Goal: Task Accomplishment & Management: Use online tool/utility

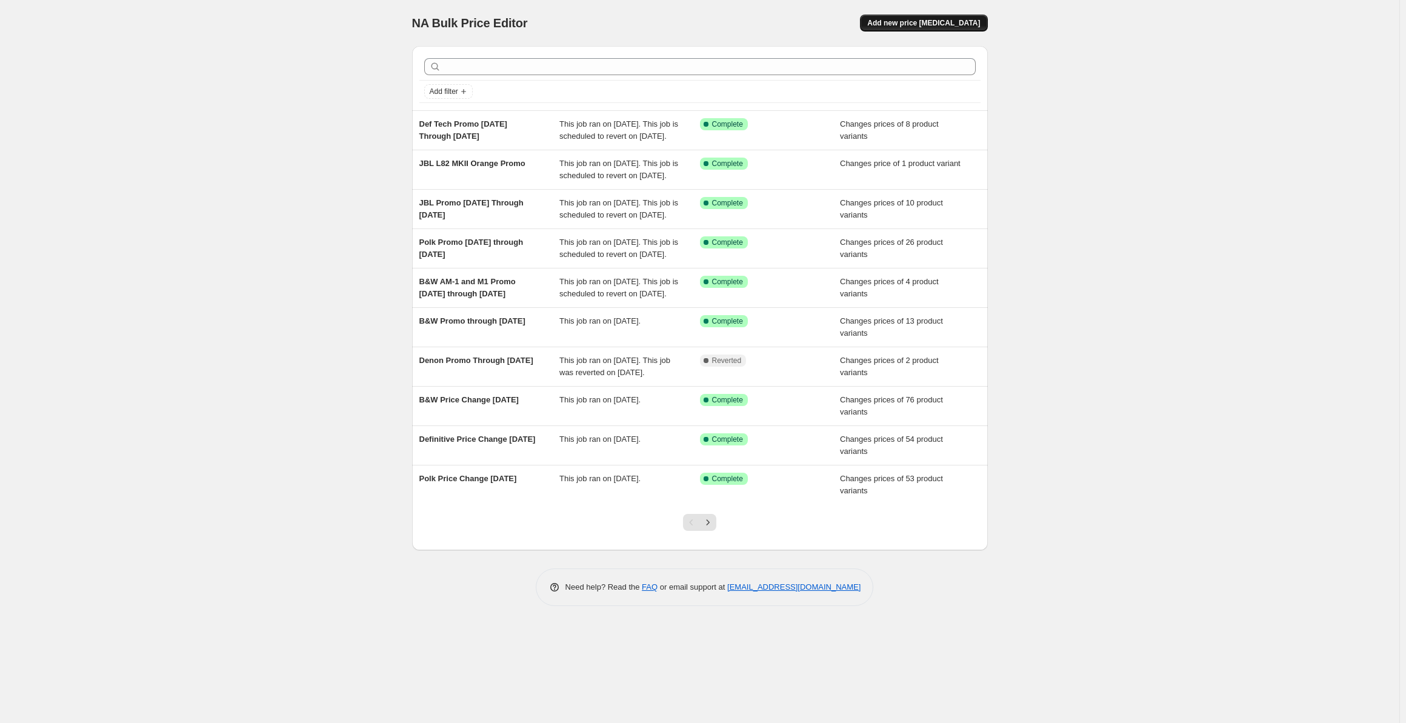
click at [916, 19] on span "Add new price [MEDICAL_DATA]" at bounding box center [923, 23] width 113 height 10
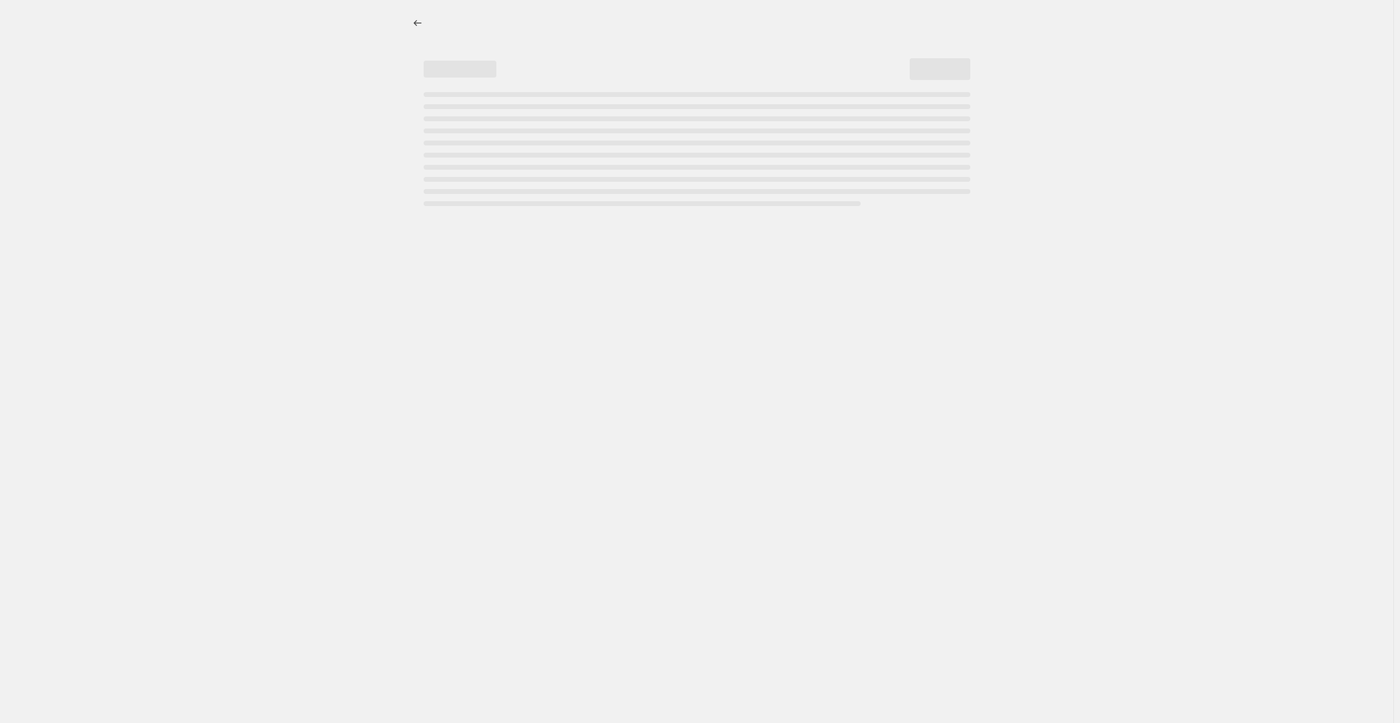
select select "percentage"
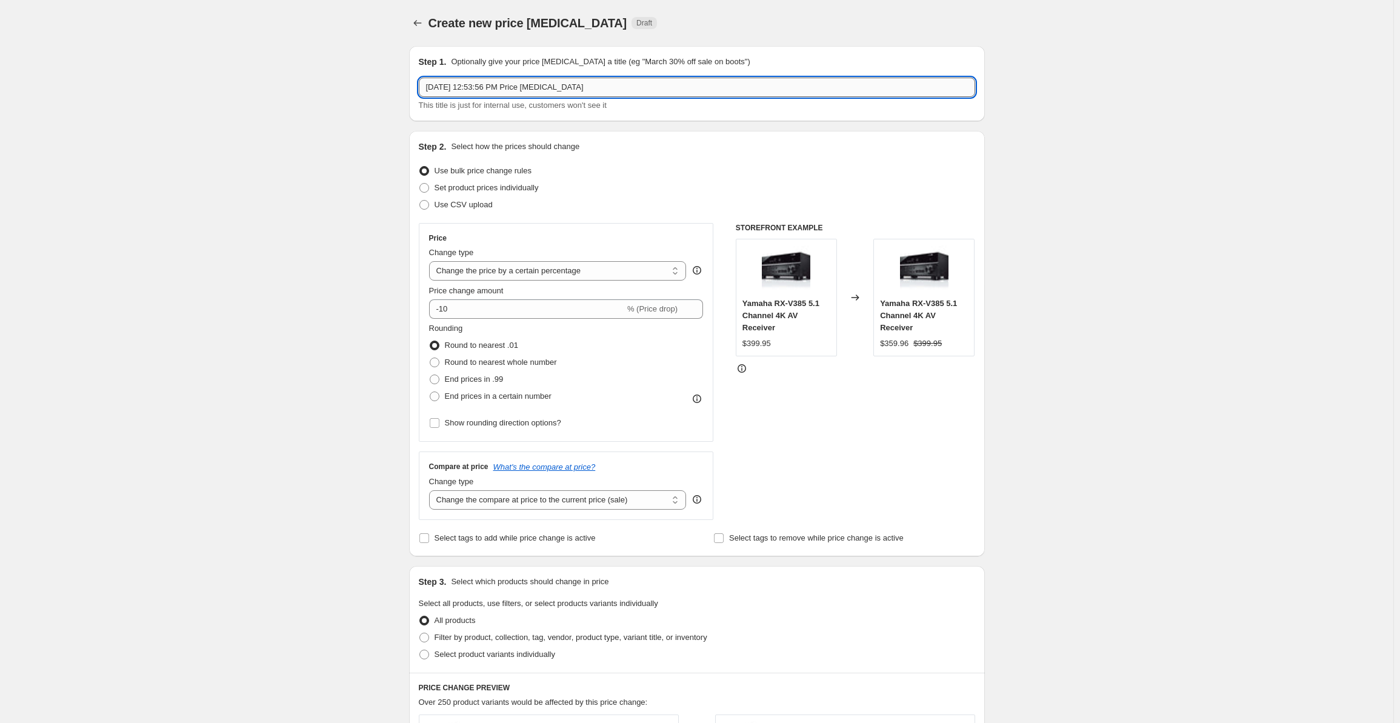
click at [478, 84] on input "[DATE] 12:53:56 PM Price [MEDICAL_DATA]" at bounding box center [697, 87] width 556 height 19
drag, startPoint x: 607, startPoint y: 83, endPoint x: 314, endPoint y: 86, distance: 292.7
click at [314, 86] on div "Create new price [MEDICAL_DATA]. This page is ready Create new price [MEDICAL_D…" at bounding box center [696, 613] width 1393 height 1227
type input "Helos 12 50% Off Promo Through [DATE]"
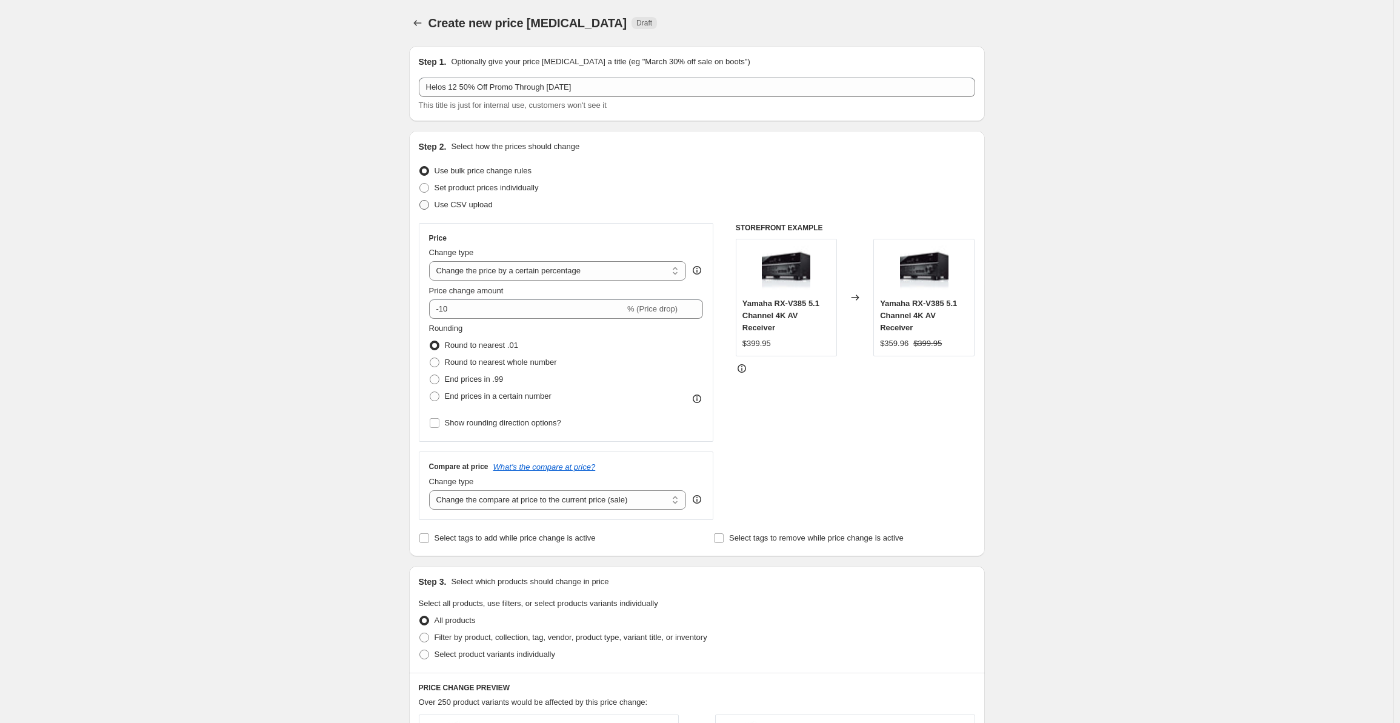
click at [447, 197] on label "Use CSV upload" at bounding box center [456, 204] width 74 height 17
click at [420, 200] on input "Use CSV upload" at bounding box center [419, 200] width 1 height 1
radio input "true"
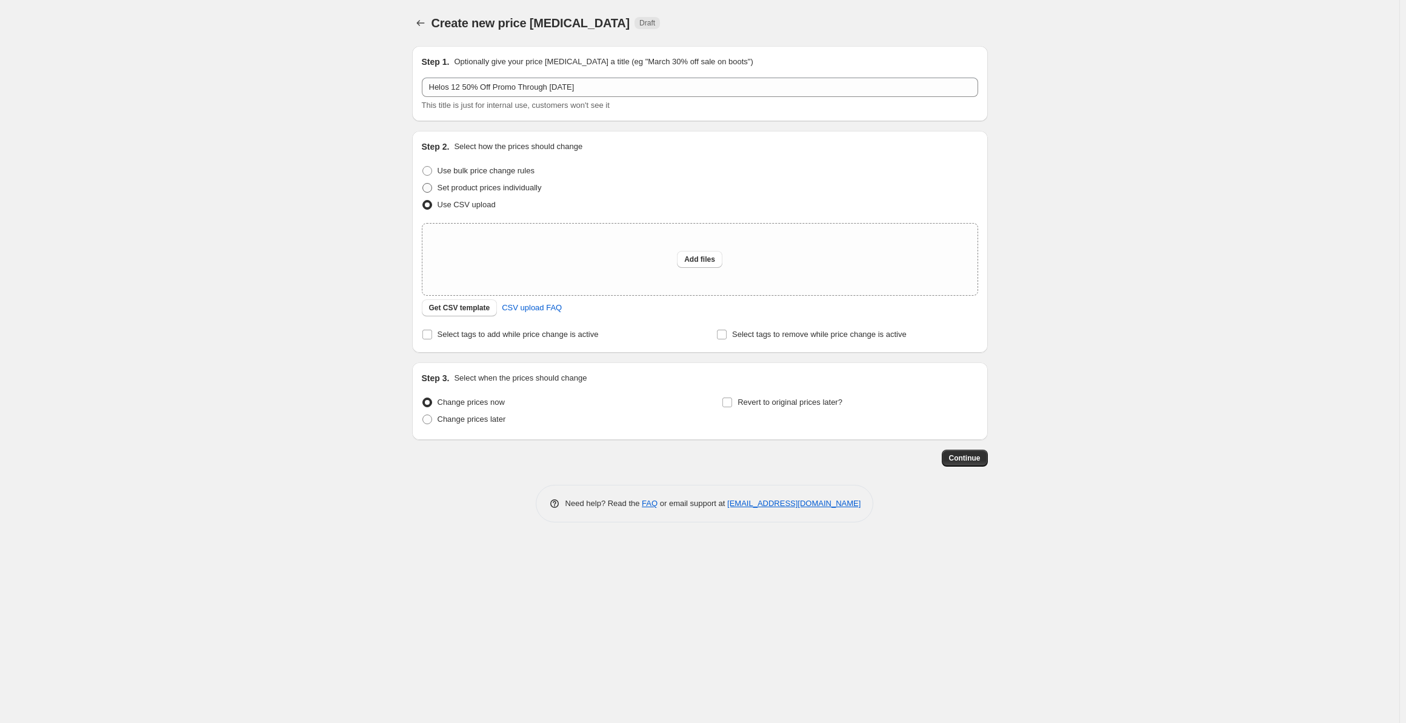
click at [470, 189] on span "Set product prices individually" at bounding box center [490, 187] width 104 height 9
click at [423, 184] on input "Set product prices individually" at bounding box center [422, 183] width 1 height 1
radio input "true"
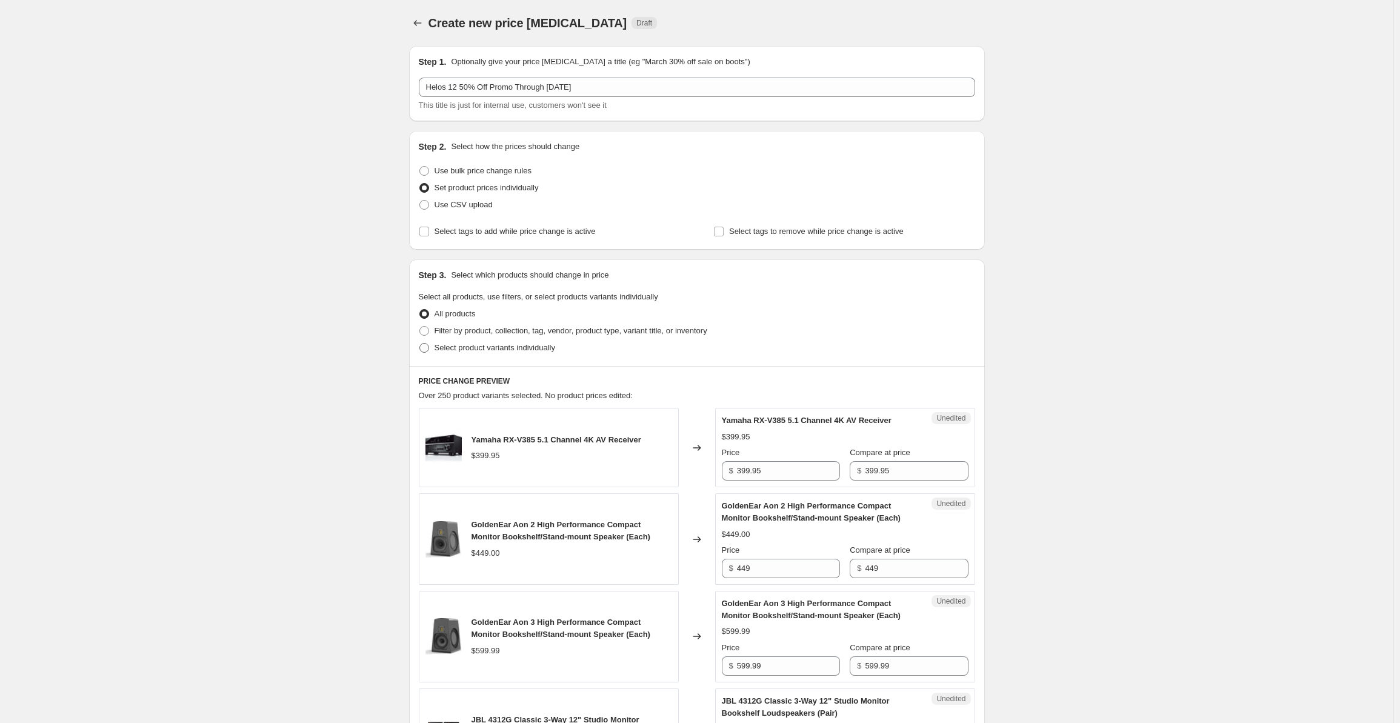
click at [474, 348] on span "Select product variants individually" at bounding box center [495, 347] width 121 height 9
click at [420, 344] on input "Select product variants individually" at bounding box center [419, 343] width 1 height 1
radio input "true"
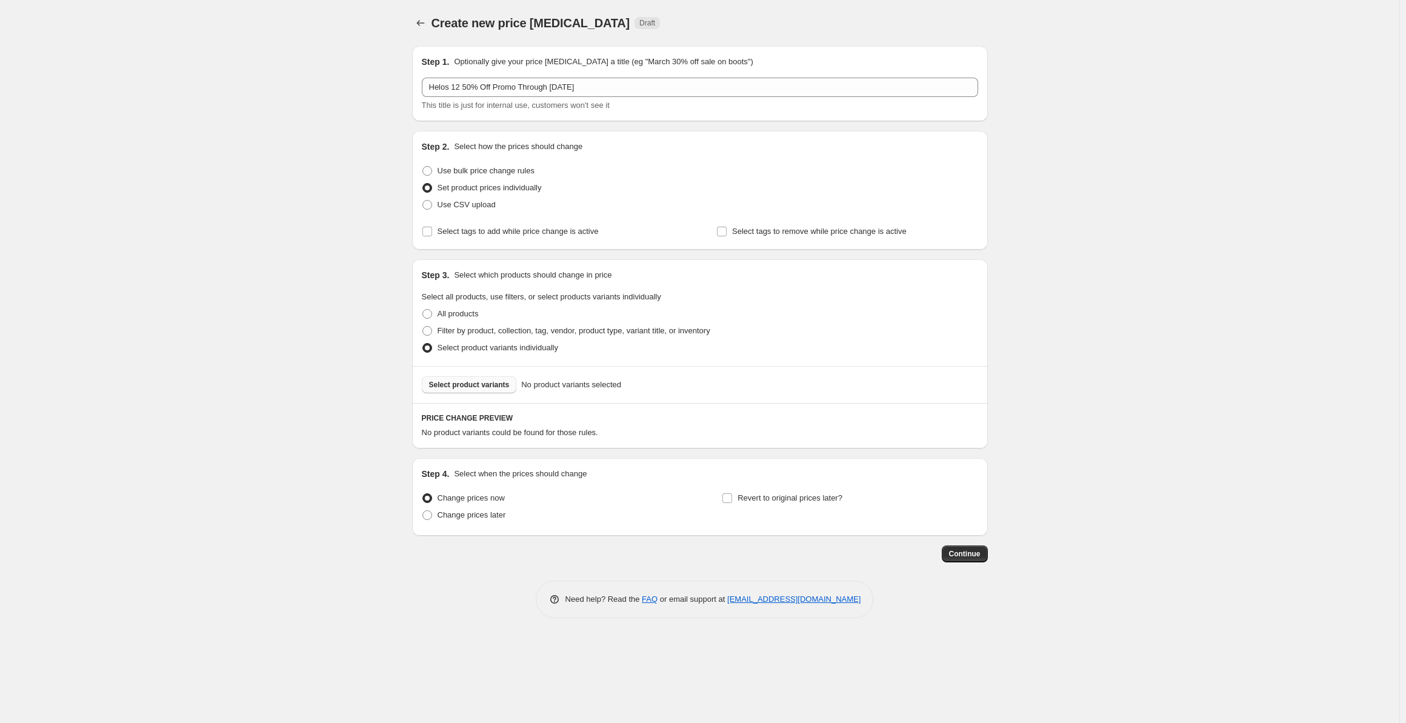
click at [472, 384] on span "Select product variants" at bounding box center [469, 385] width 81 height 10
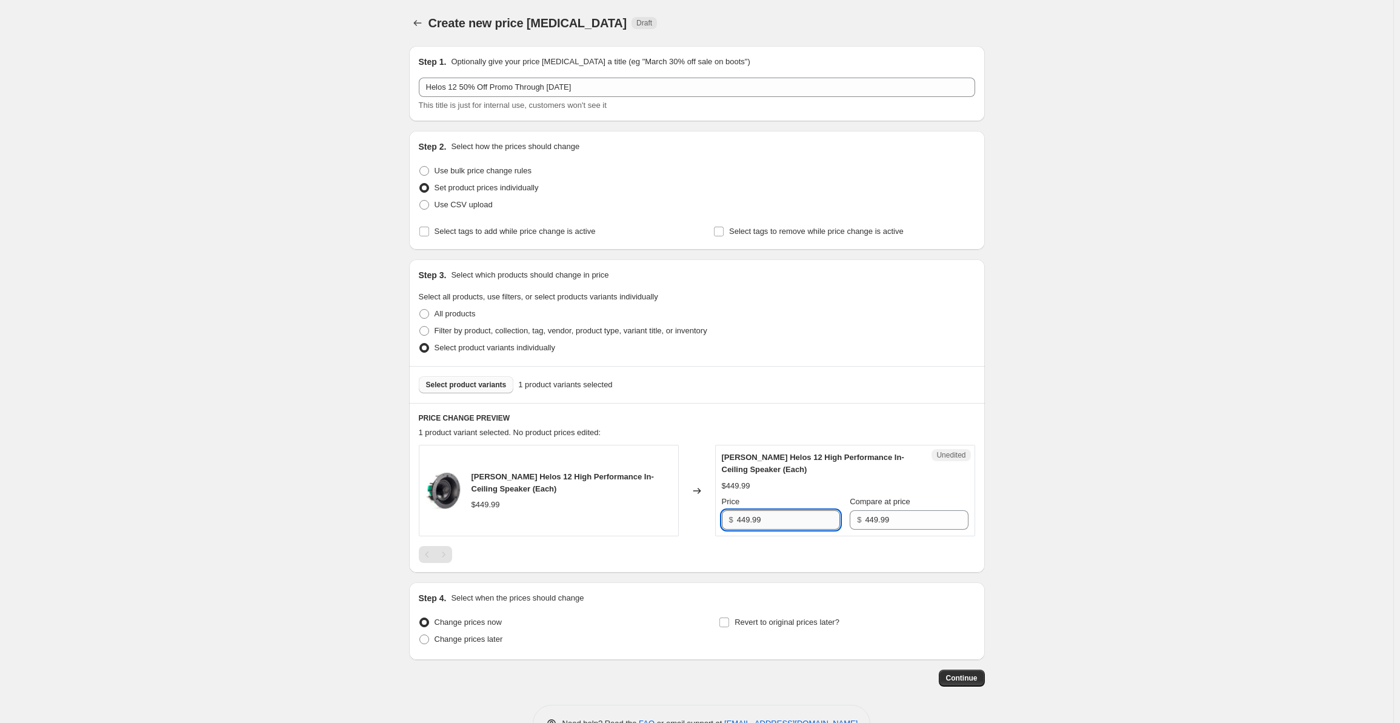
click at [762, 512] on input "449.99" at bounding box center [788, 519] width 103 height 19
drag, startPoint x: 784, startPoint y: 523, endPoint x: 720, endPoint y: 518, distance: 64.4
click at [720, 518] on div "Unedited [PERSON_NAME] Helos 12 High Performance In-Ceiling Speaker (Each) $449…" at bounding box center [845, 491] width 260 height 92
type input "224.99"
click at [727, 625] on input "Revert to original prices later?" at bounding box center [724, 623] width 10 height 10
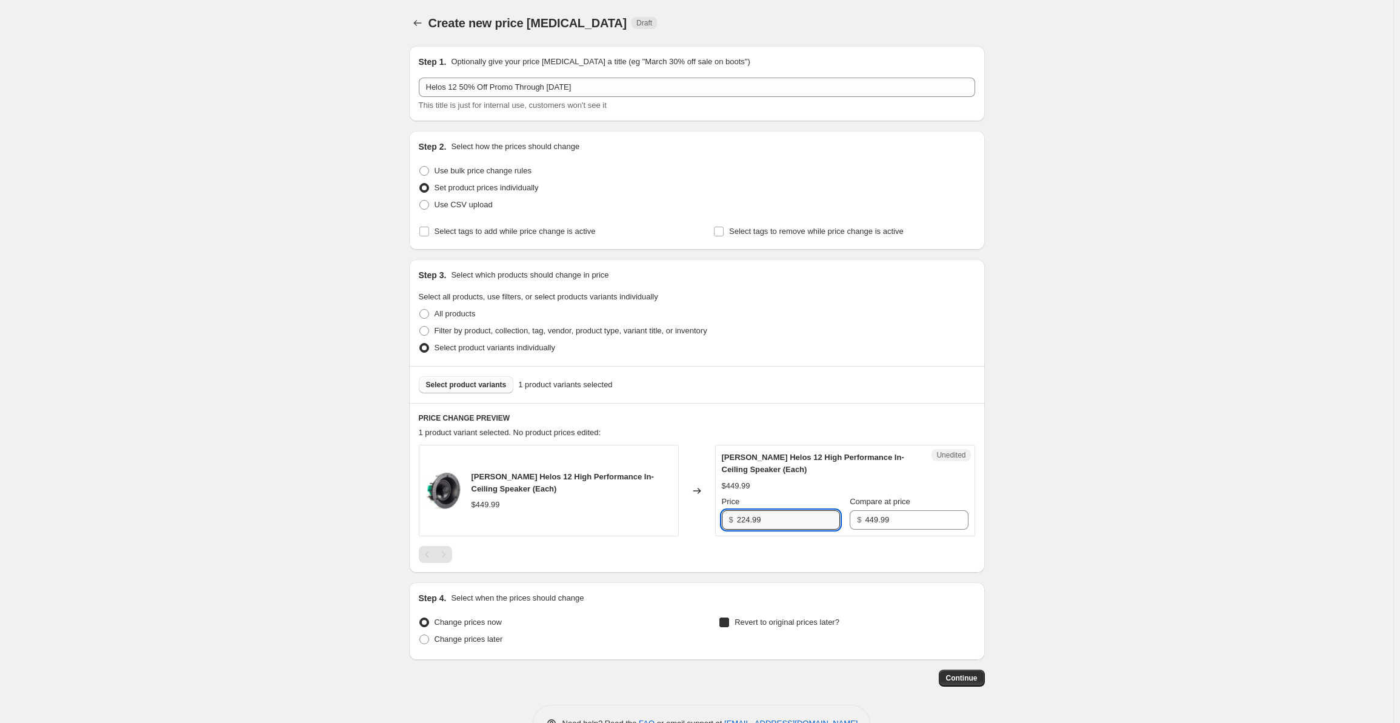
checkbox input "true"
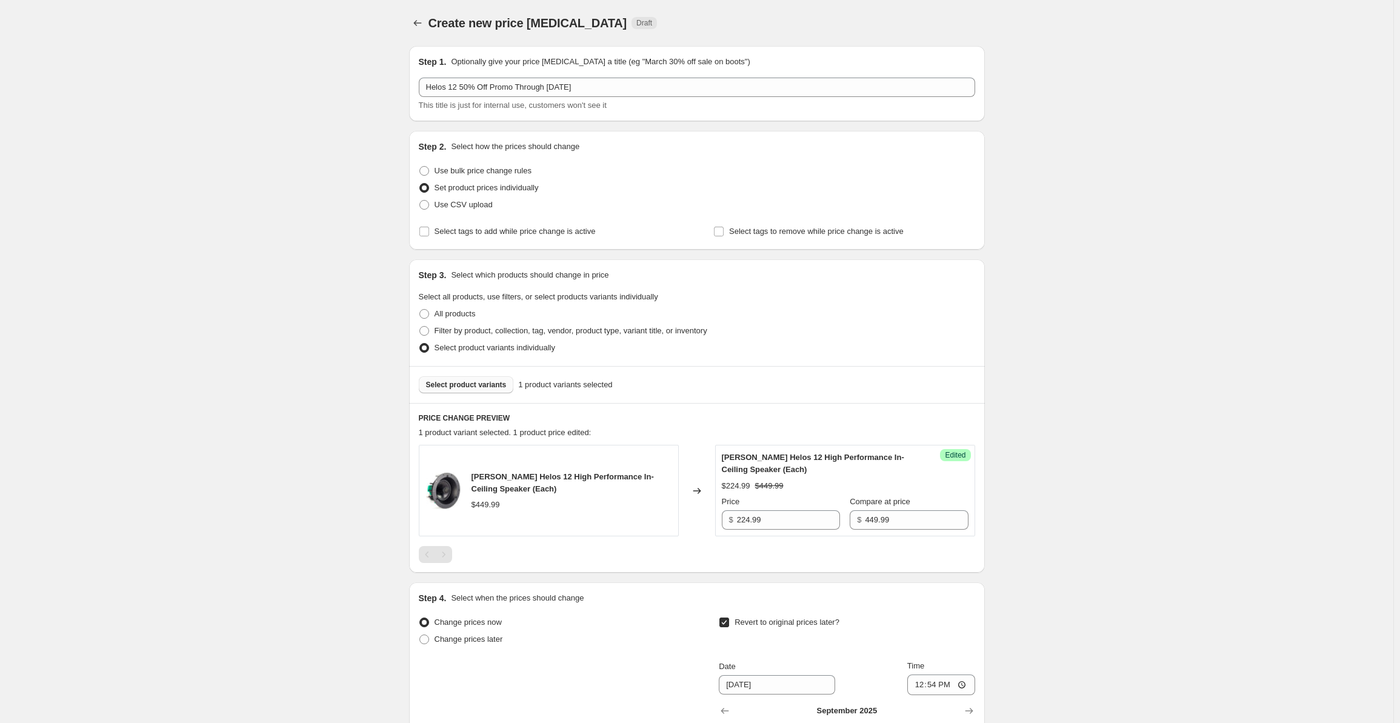
scroll to position [244, 0]
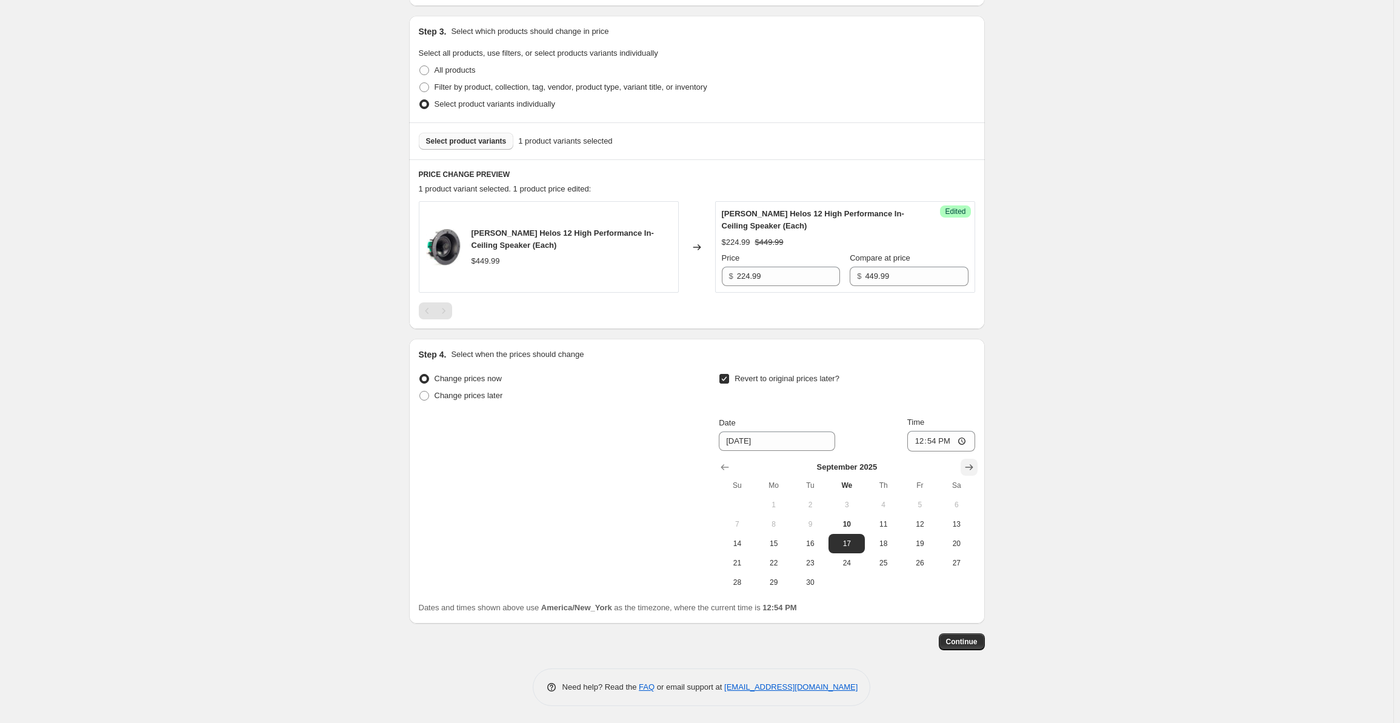
click at [970, 468] on icon "Show next month, October 2025" at bounding box center [969, 467] width 12 height 12
click at [970, 468] on icon "Show next month, November 2025" at bounding box center [969, 467] width 12 height 12
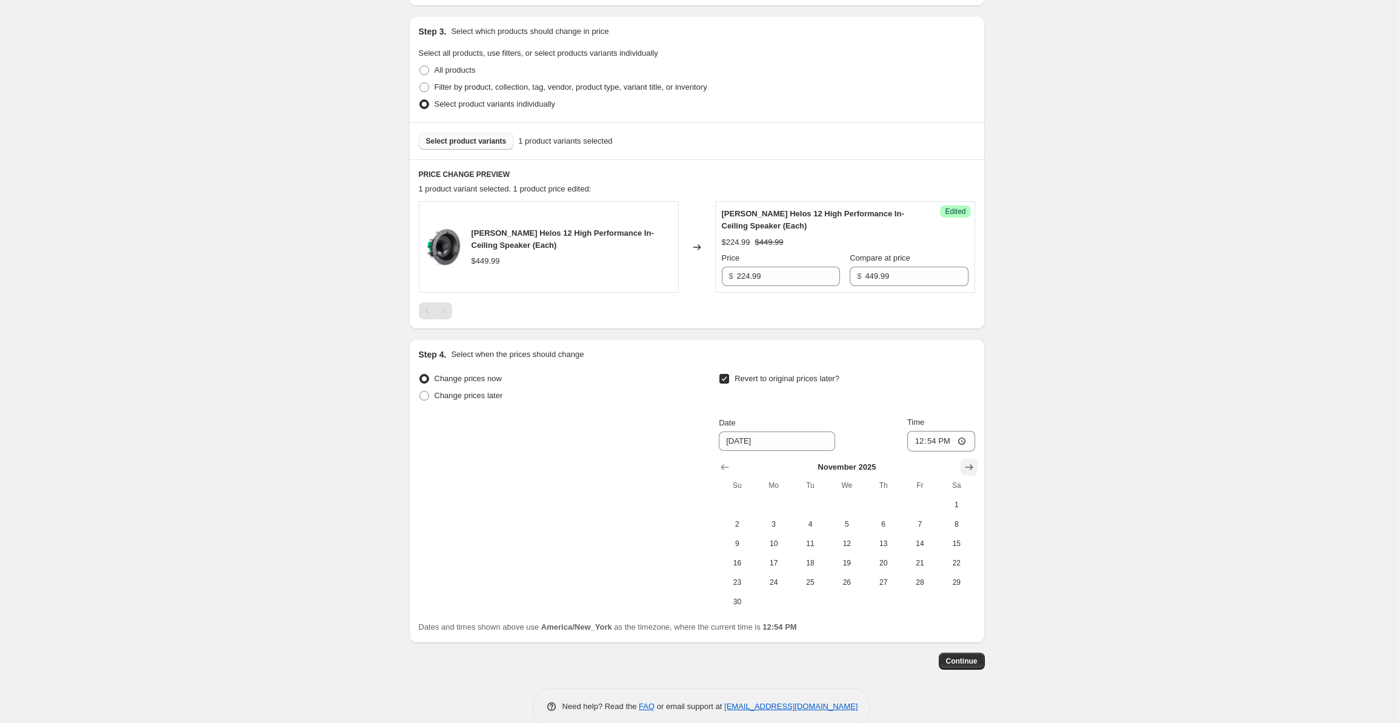
click at [970, 468] on icon "Show next month, December 2025" at bounding box center [969, 467] width 12 height 12
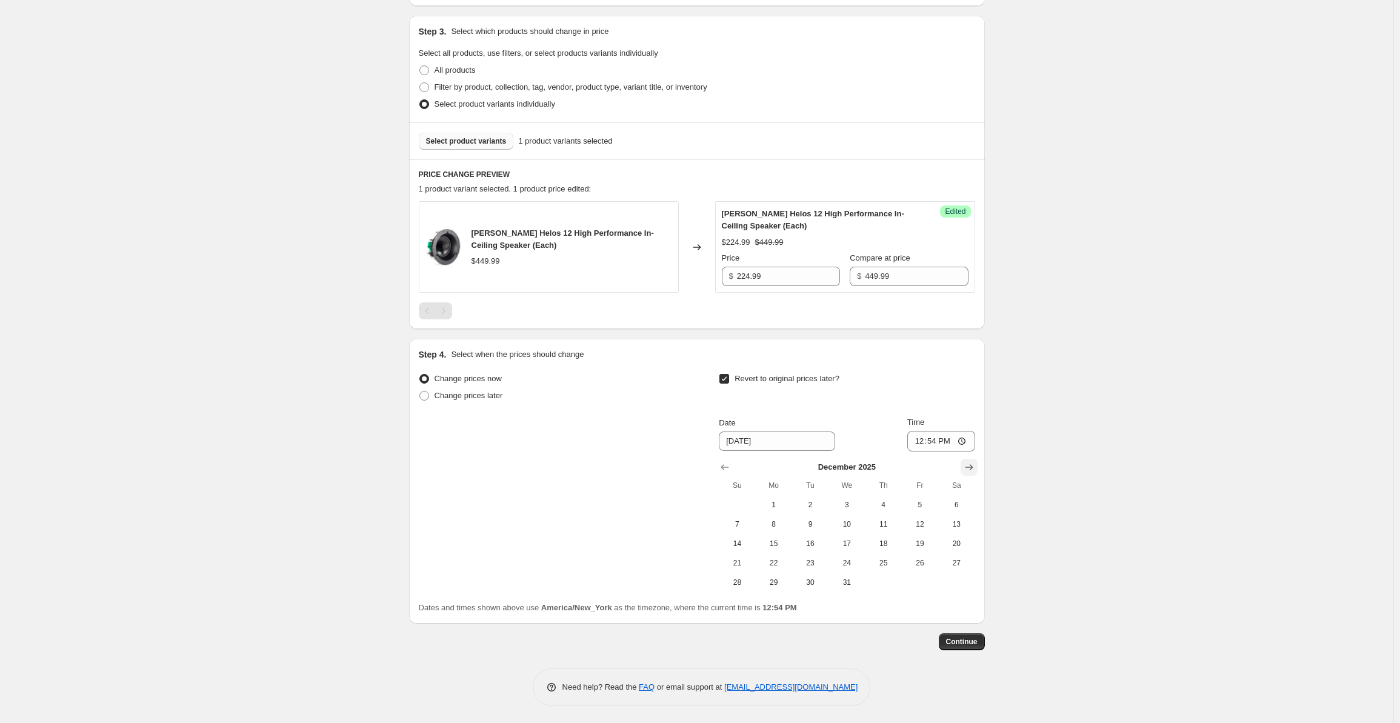
click at [970, 468] on icon "Show next month, January 2026" at bounding box center [969, 467] width 12 height 12
click at [884, 506] on span "1" at bounding box center [883, 505] width 27 height 10
type input "[DATE]"
click at [921, 444] on input "12:54" at bounding box center [941, 441] width 68 height 21
type input "00:00"
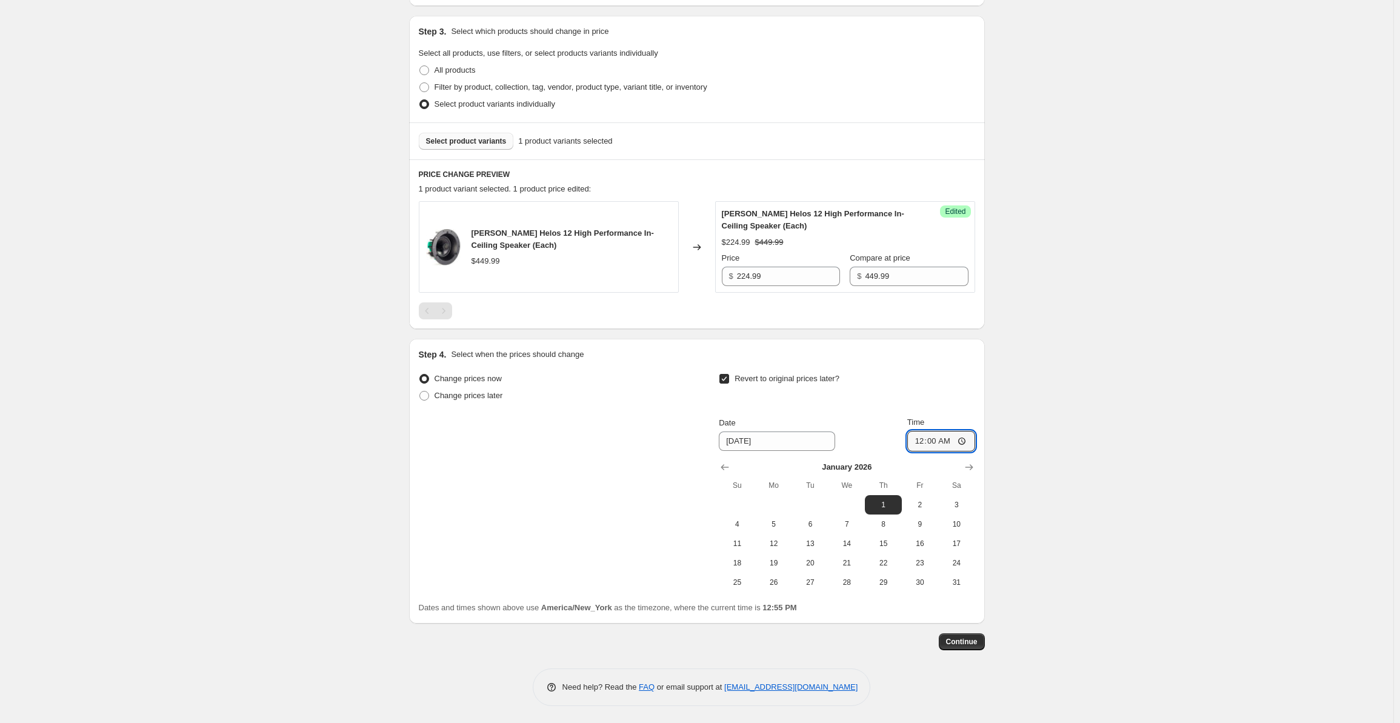
click at [1056, 593] on div "Create new price [MEDICAL_DATA]. This page is ready Create new price [MEDICAL_D…" at bounding box center [696, 240] width 1393 height 968
click at [972, 643] on span "Continue" at bounding box center [962, 642] width 32 height 10
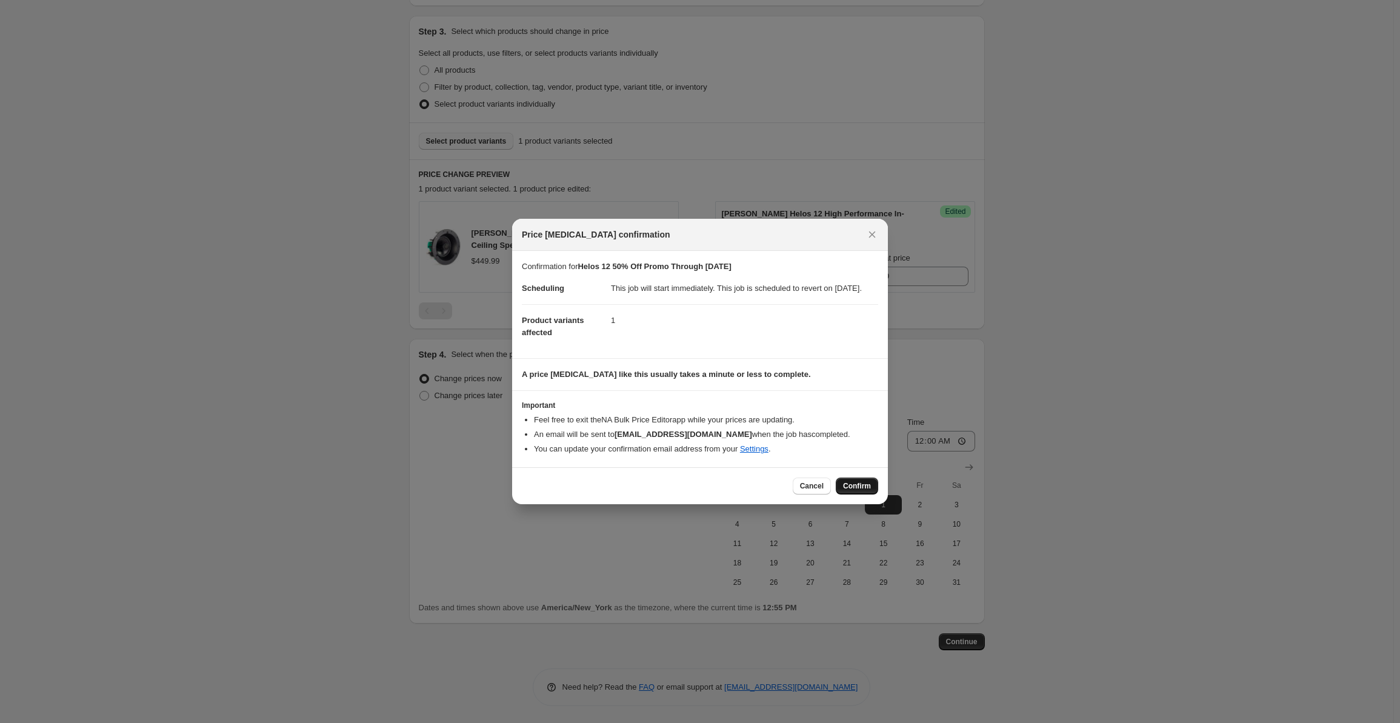
click at [861, 491] on span "Confirm" at bounding box center [857, 486] width 28 height 10
